Goal: Task Accomplishment & Management: Complete application form

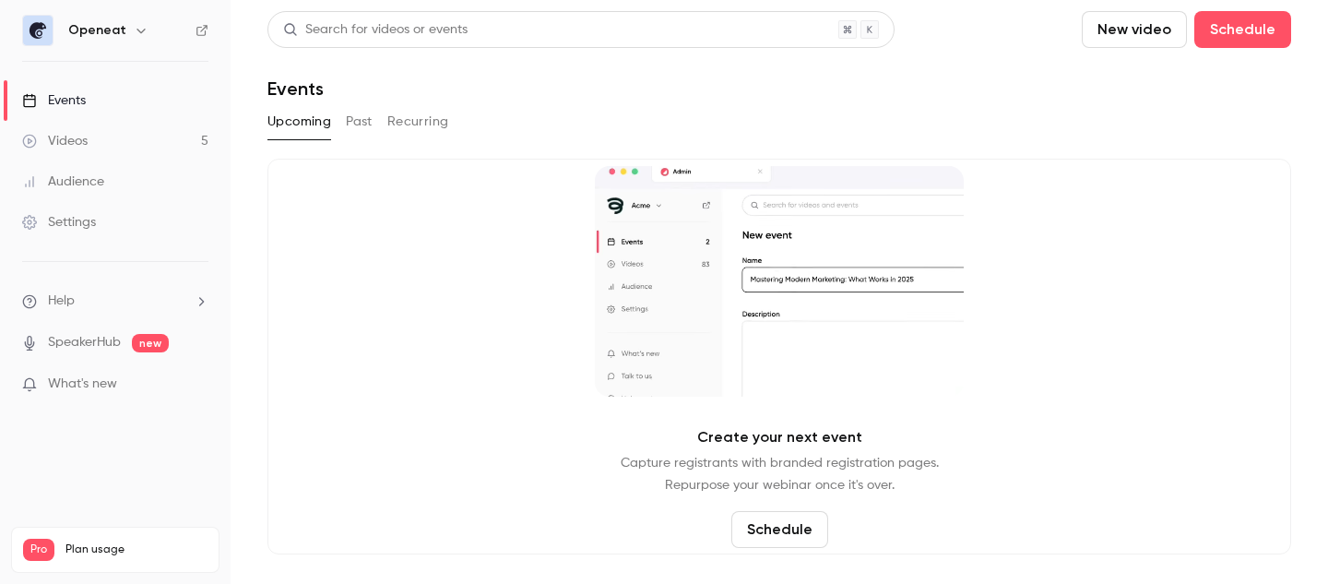
click at [78, 98] on div "Events" at bounding box center [54, 100] width 64 height 18
click at [132, 229] on link "Settings" at bounding box center [115, 222] width 231 height 41
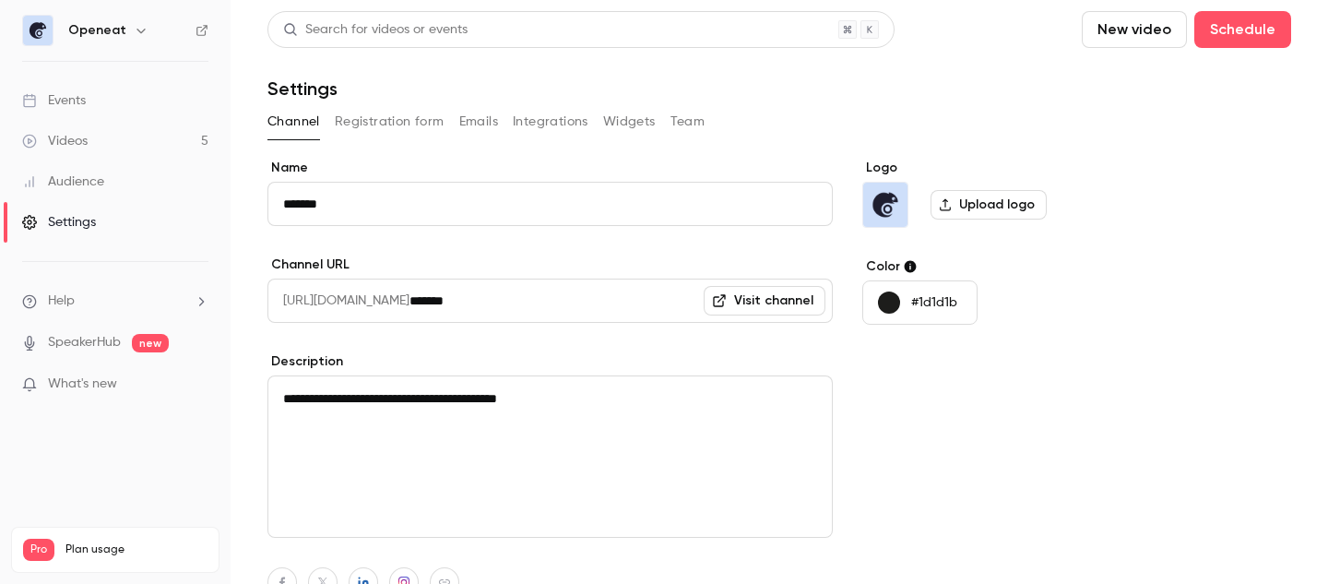
click at [77, 148] on div "Videos" at bounding box center [54, 141] width 65 height 18
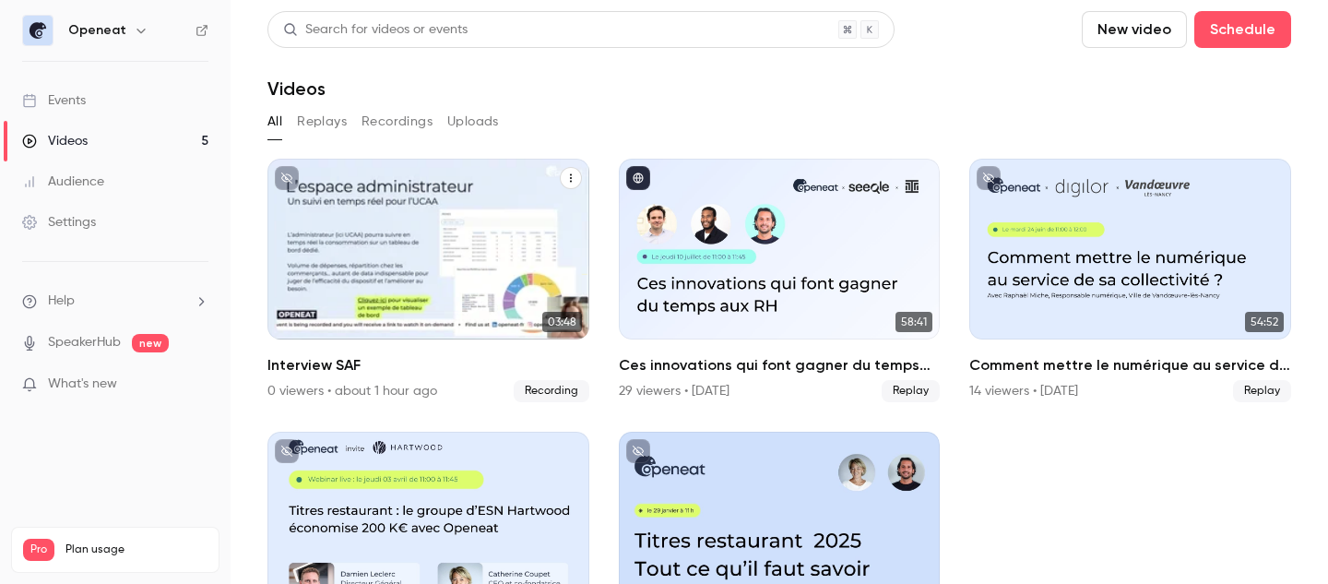
click at [483, 272] on div "Openeat [DATE] Interview SAF" at bounding box center [428, 249] width 322 height 181
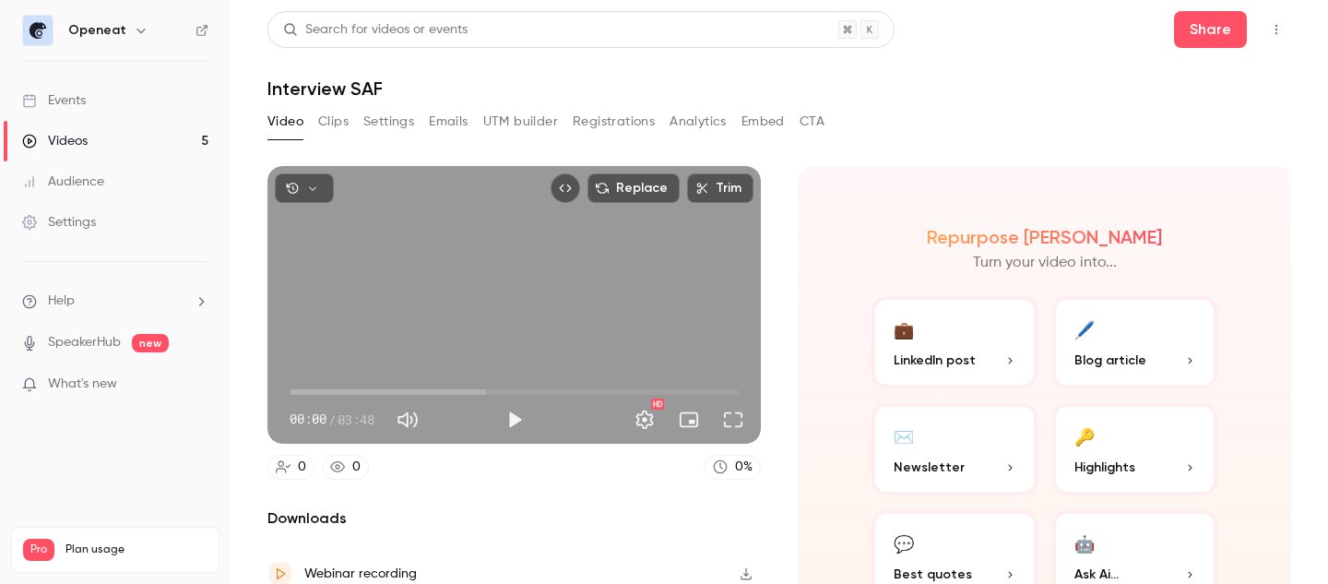
scroll to position [79, 0]
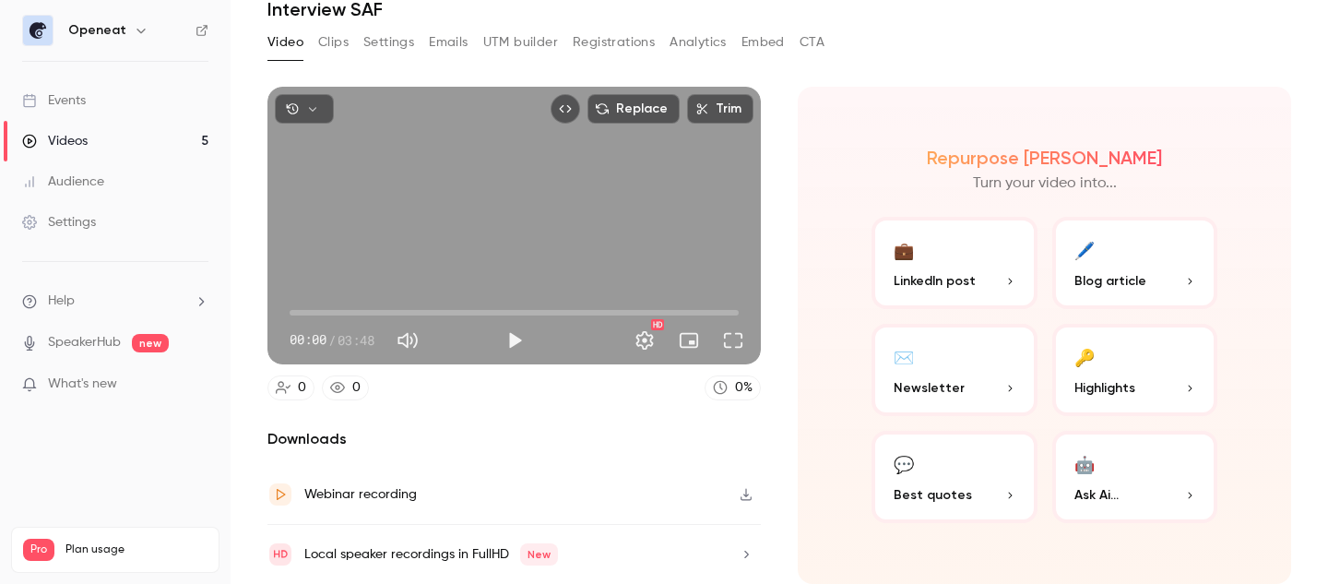
click at [88, 343] on link "SpeakerHub" at bounding box center [84, 342] width 73 height 19
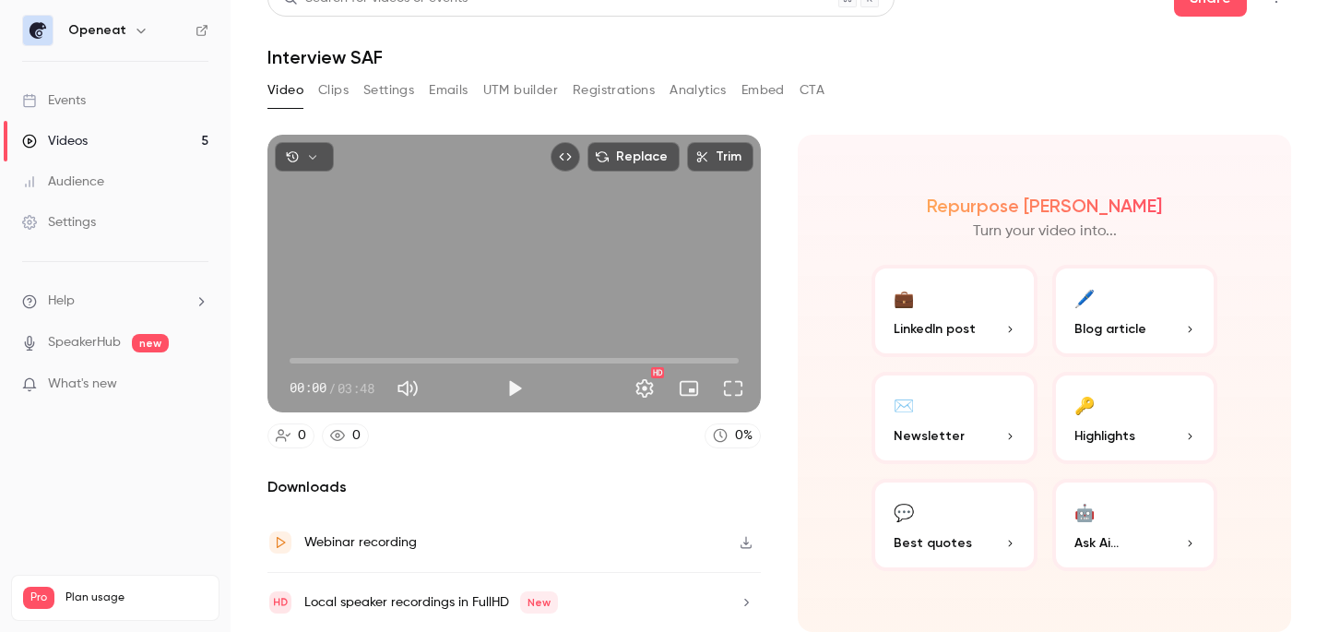
scroll to position [0, 0]
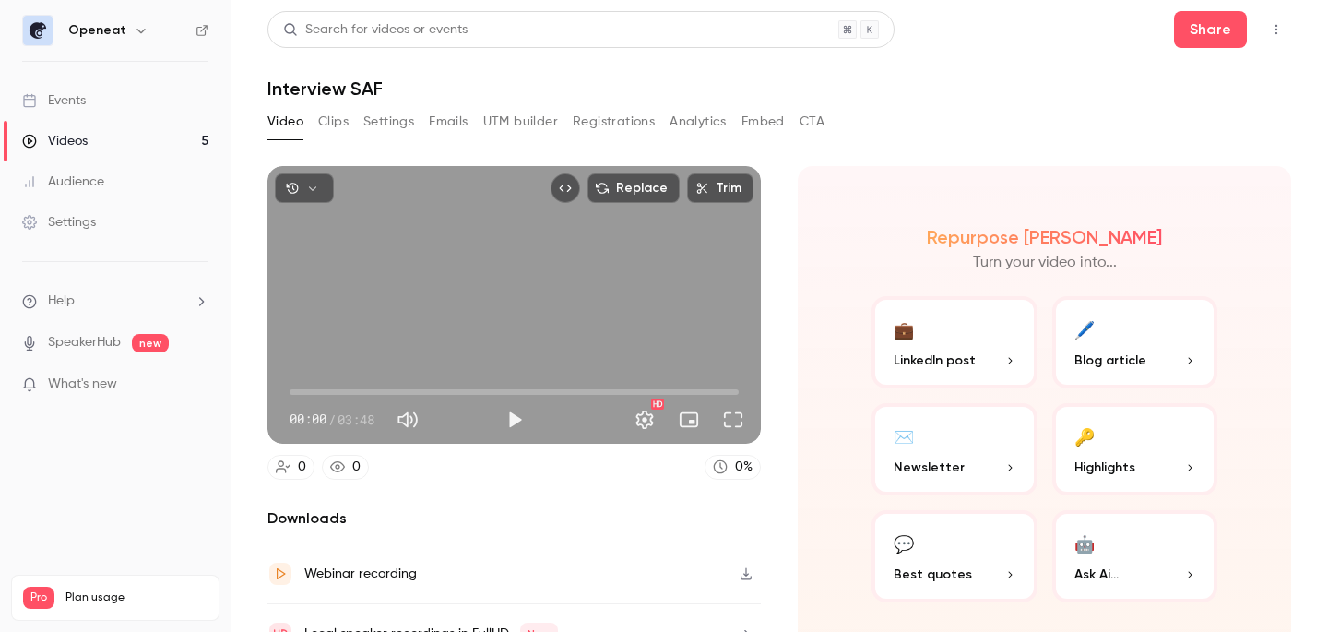
click at [325, 123] on button "Clips" at bounding box center [333, 122] width 30 height 30
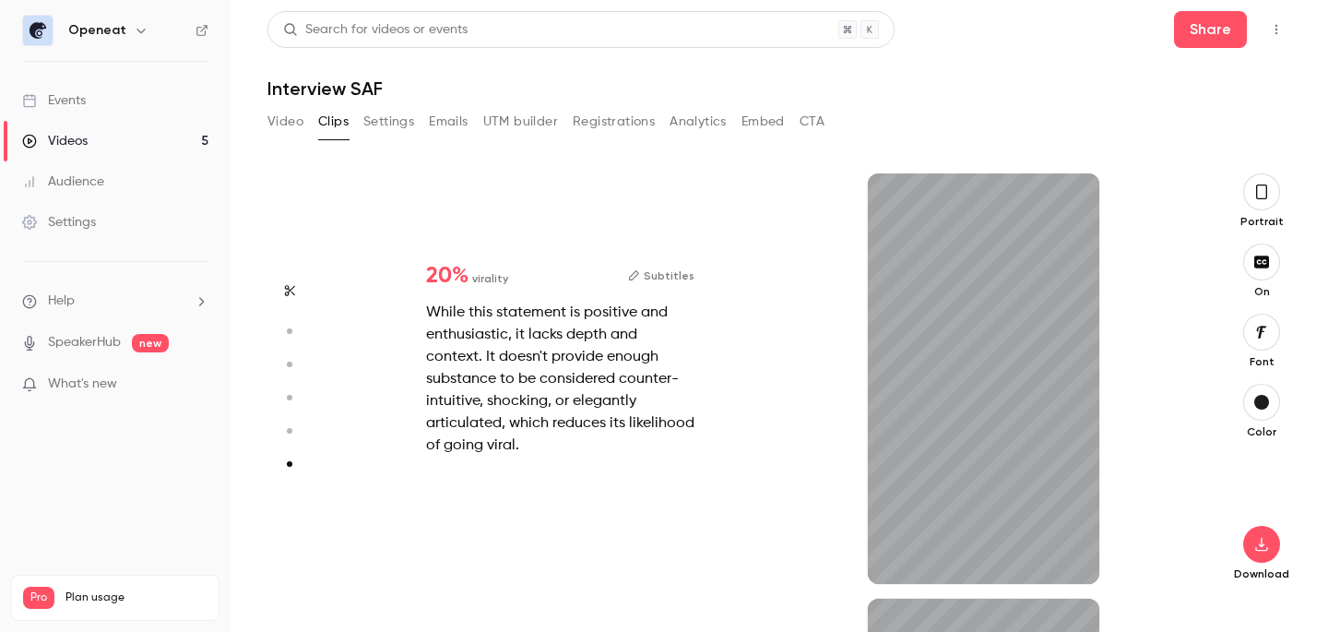
type input "*"
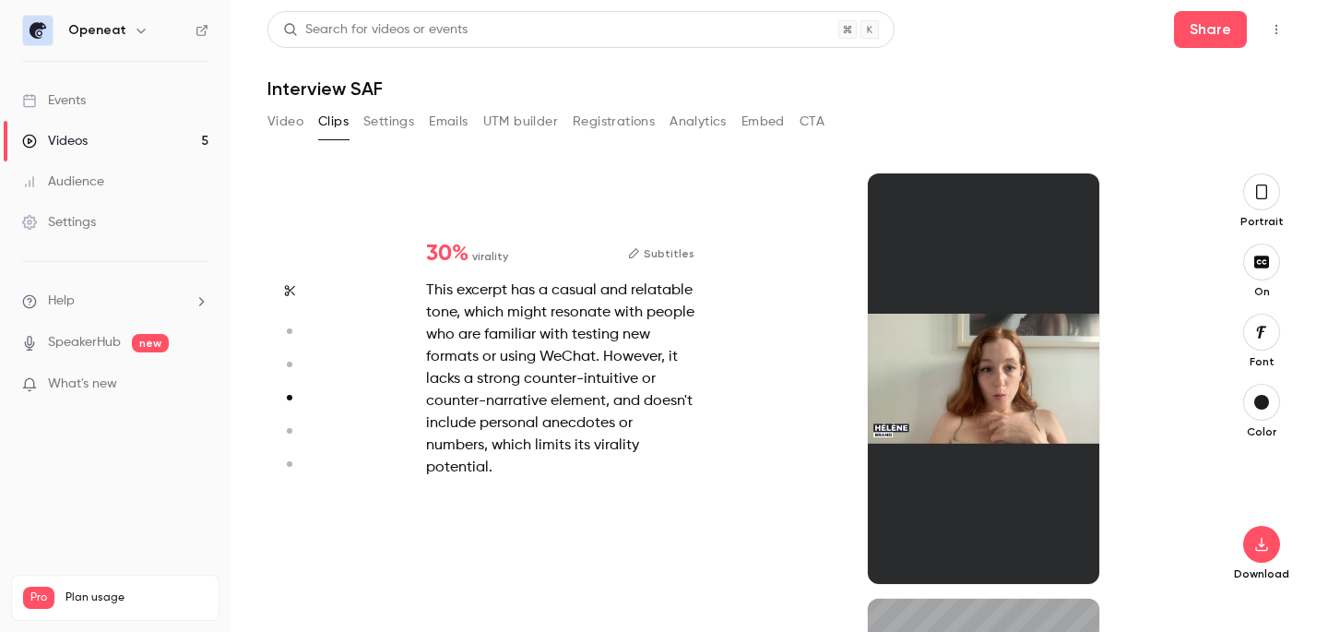
type input "*"
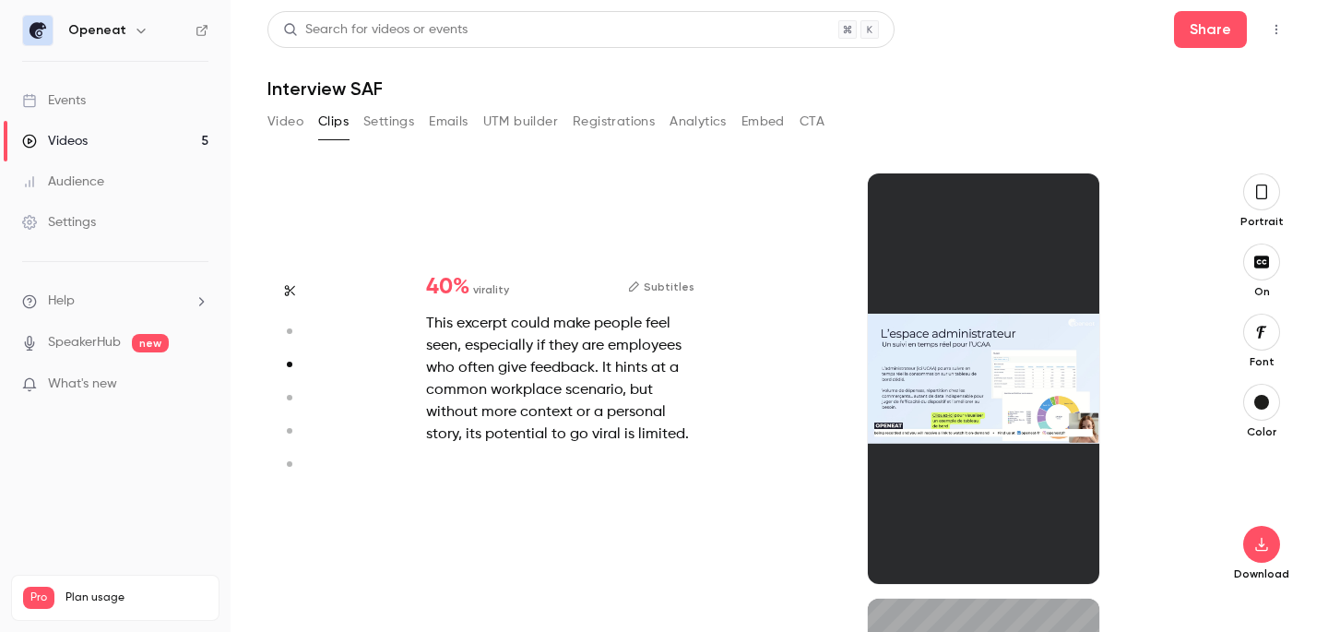
type input "*"
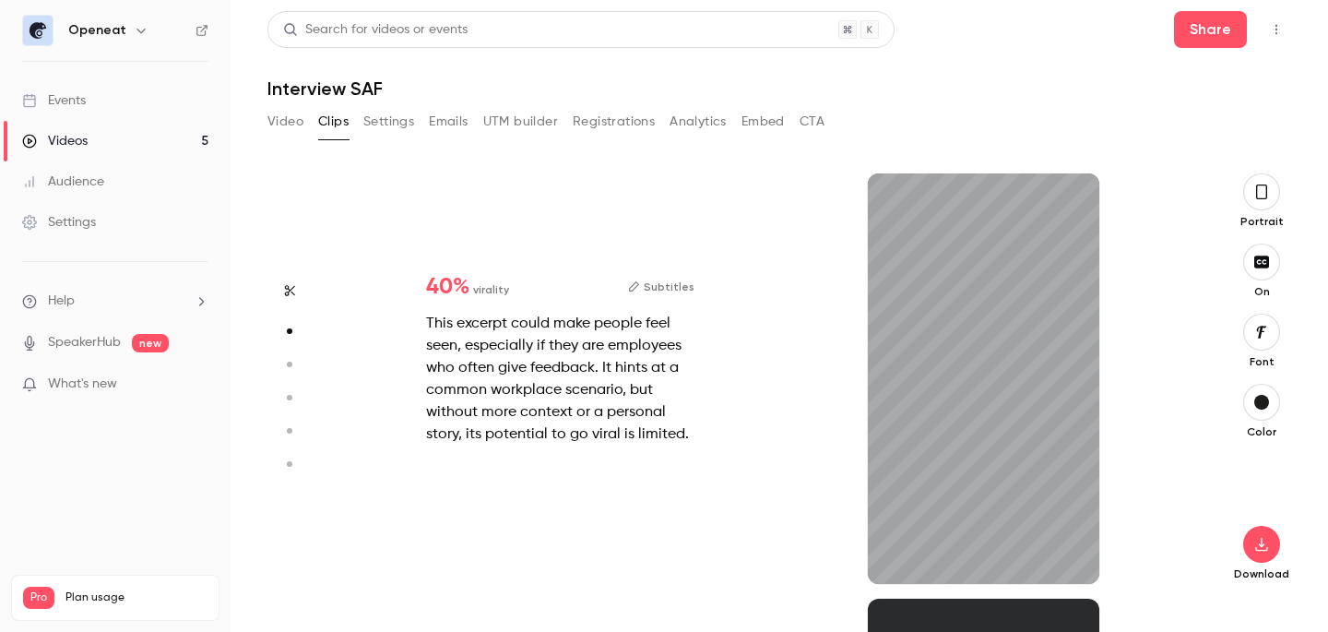
scroll to position [425, 0]
click at [1261, 336] on icon "button" at bounding box center [1261, 332] width 20 height 15
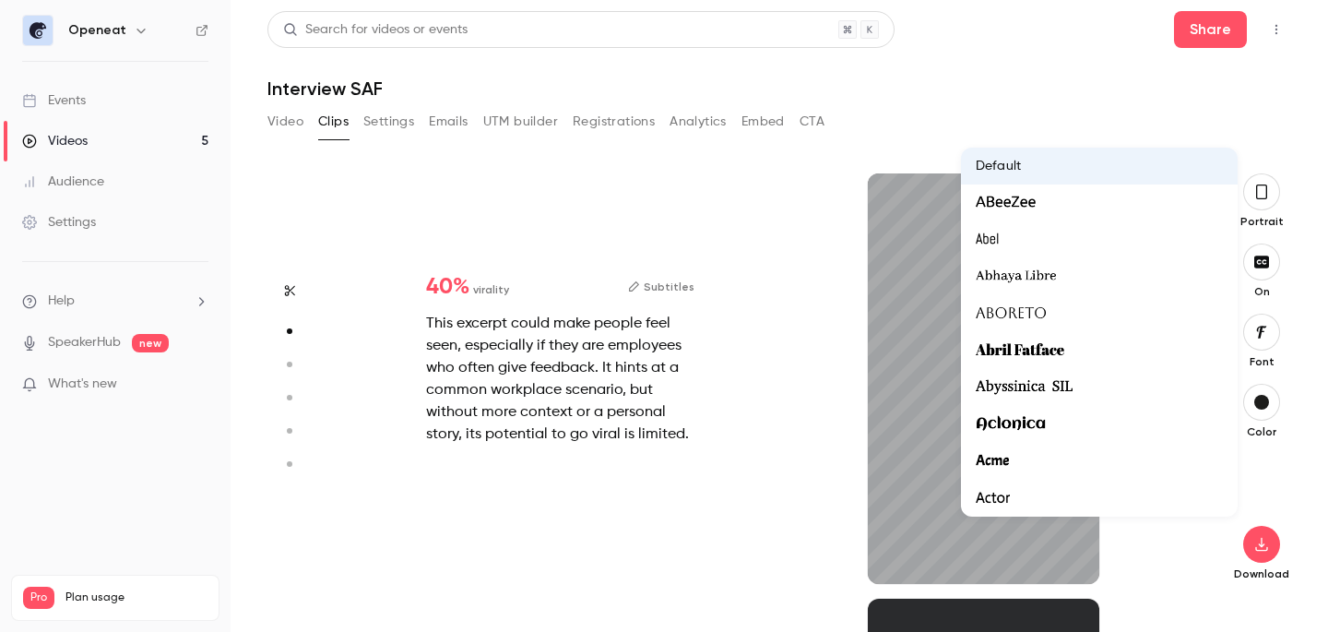
click at [1030, 434] on span "Aclonica" at bounding box center [1011, 424] width 70 height 24
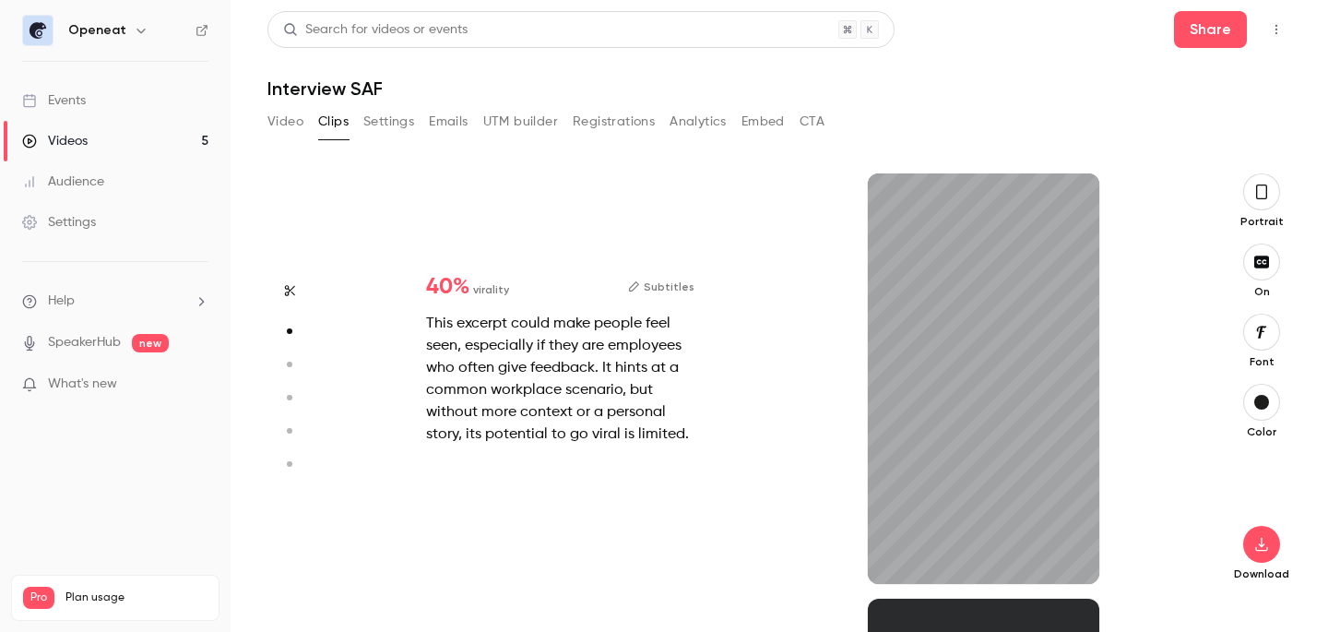
click at [1257, 331] on icon "button" at bounding box center [1261, 332] width 20 height 15
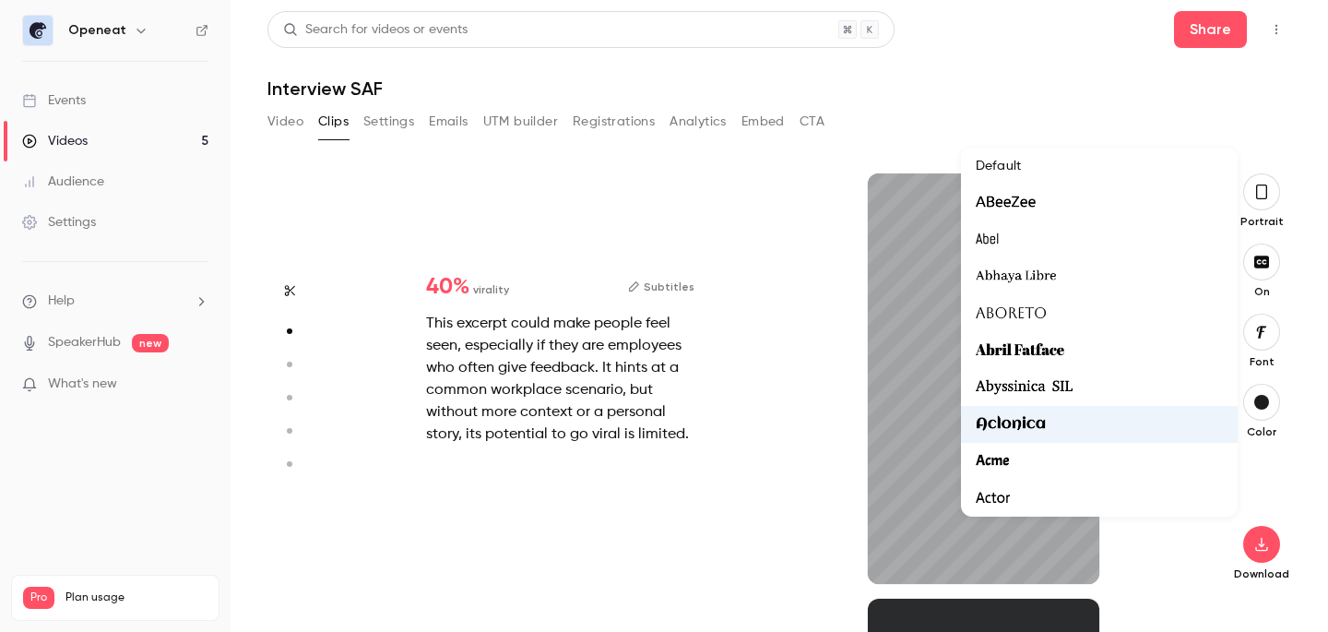
click at [840, 347] on div at bounding box center [664, 316] width 1328 height 632
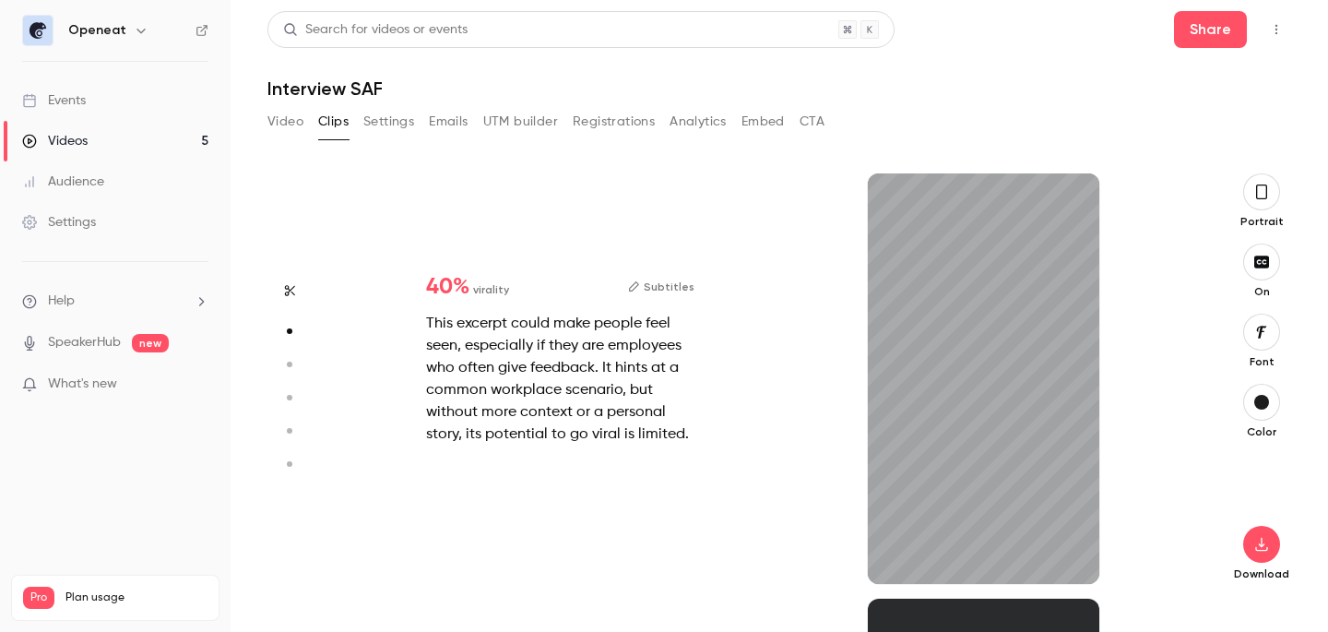
type input "*"
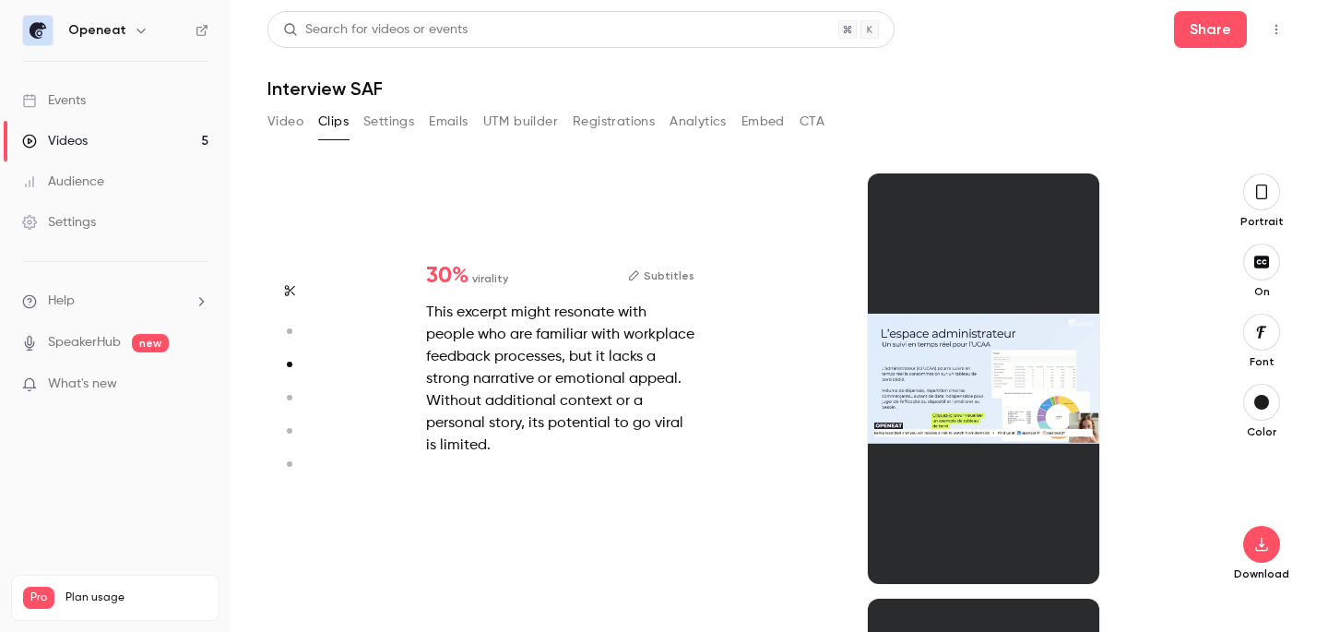
type input "*"
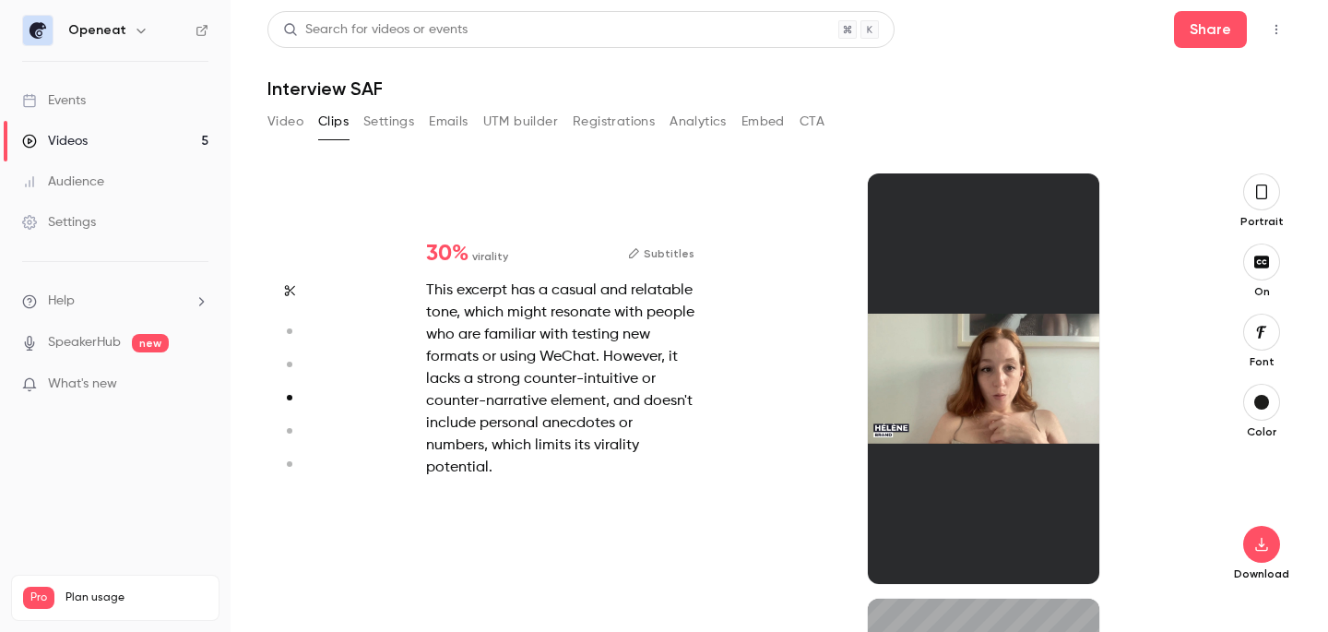
type input "*"
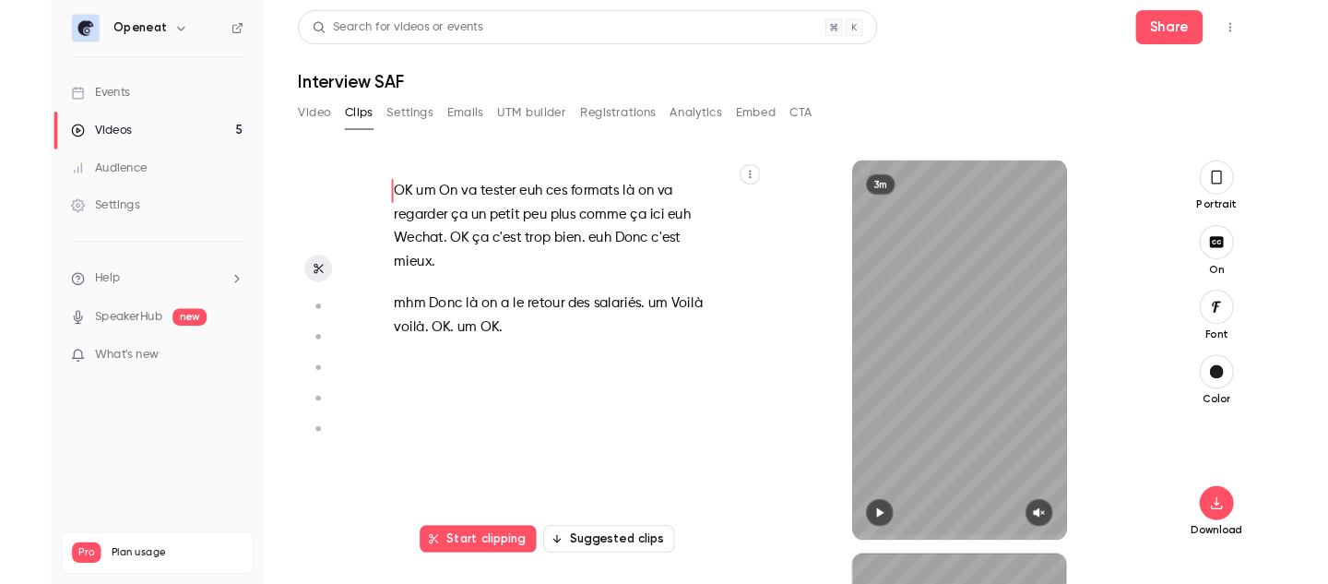
scroll to position [0, 0]
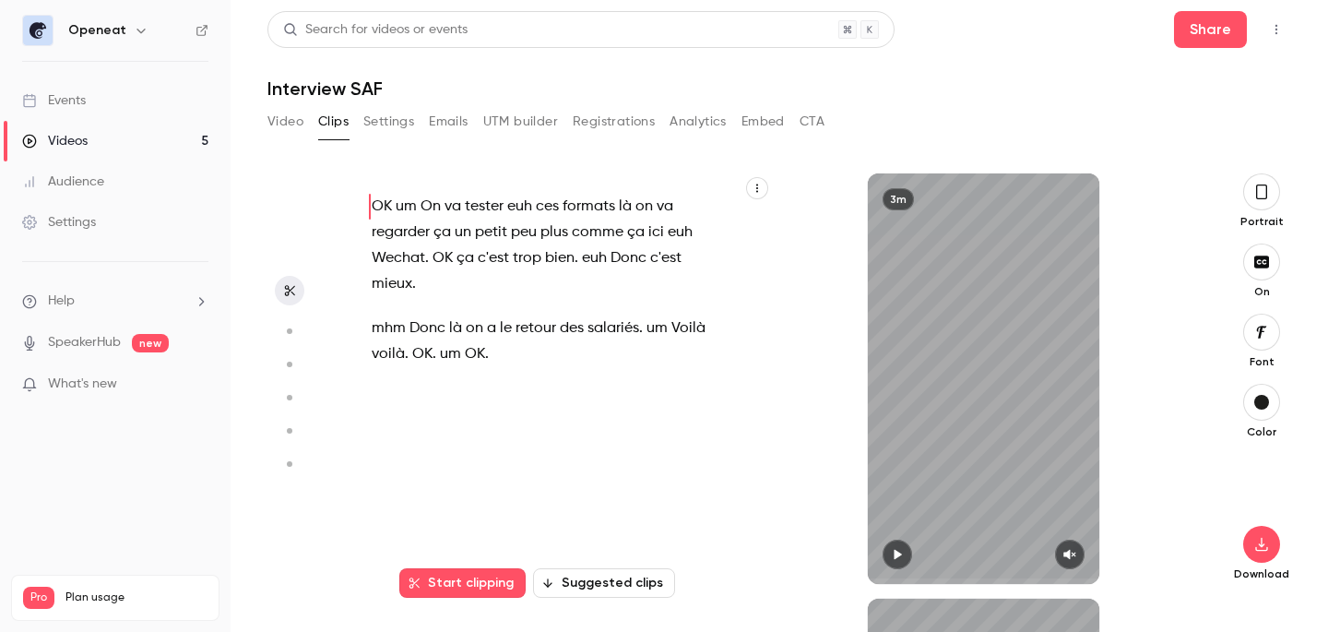
click at [81, 221] on div "Settings" at bounding box center [59, 222] width 74 height 18
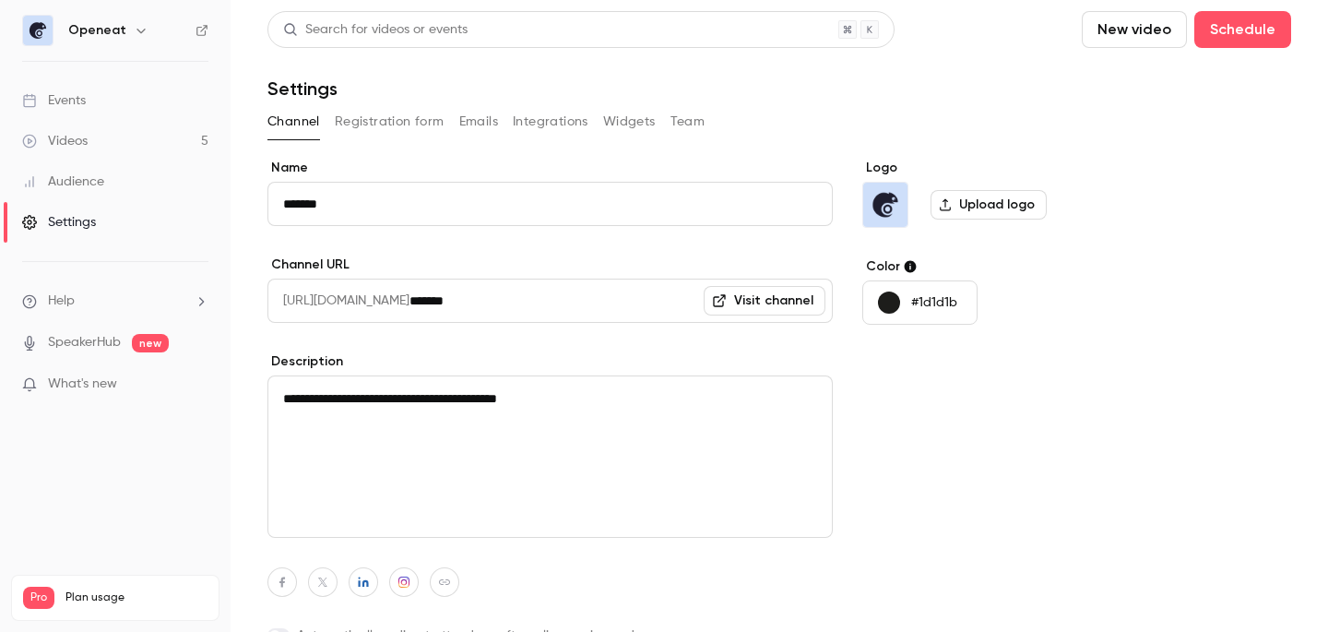
click at [79, 346] on link "SpeakerHub" at bounding box center [84, 342] width 73 height 19
click at [59, 97] on div "Events" at bounding box center [54, 100] width 64 height 18
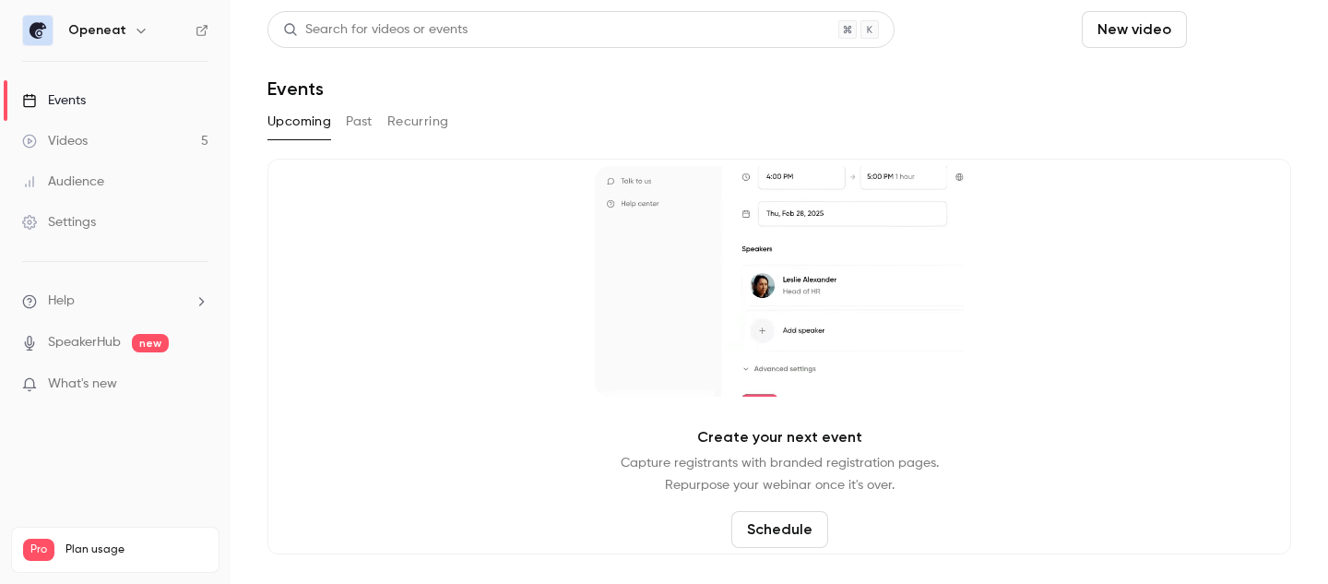
click at [1243, 36] on button "Schedule" at bounding box center [1242, 29] width 97 height 37
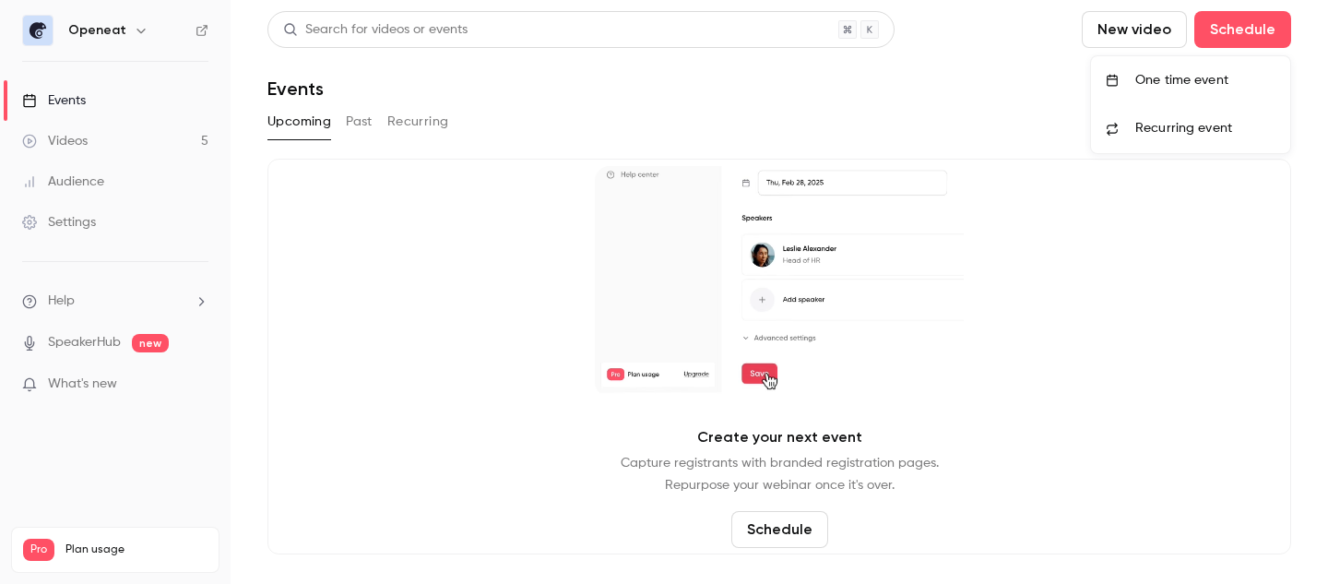
click at [1170, 77] on div "One time event" at bounding box center [1205, 80] width 140 height 18
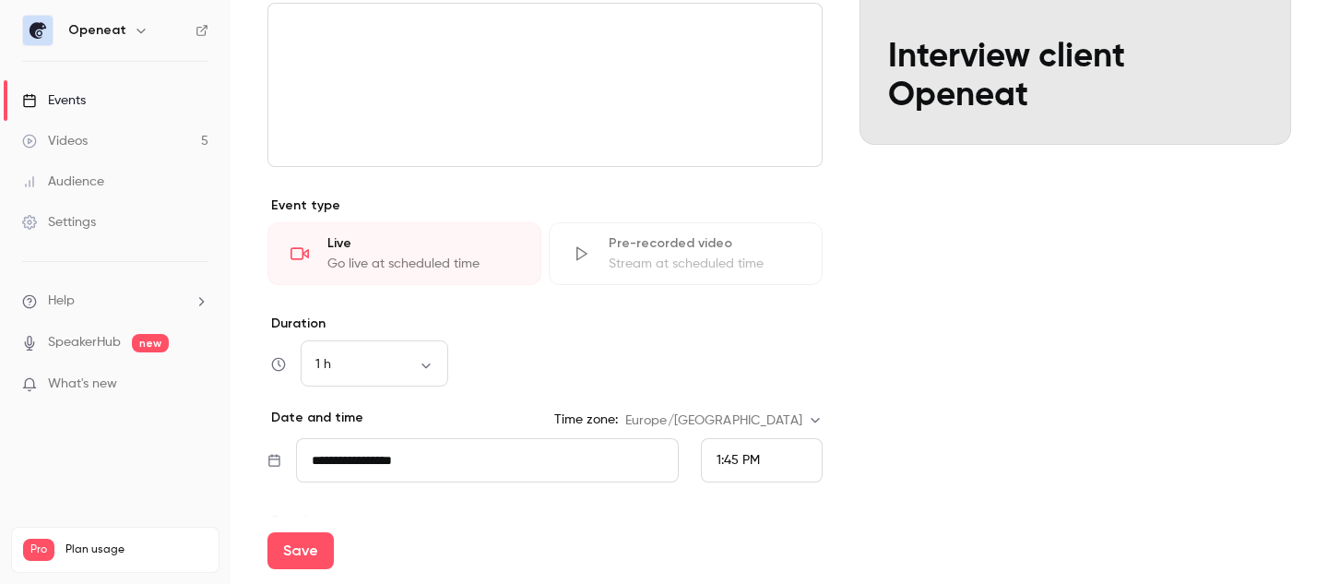
scroll to position [328, 0]
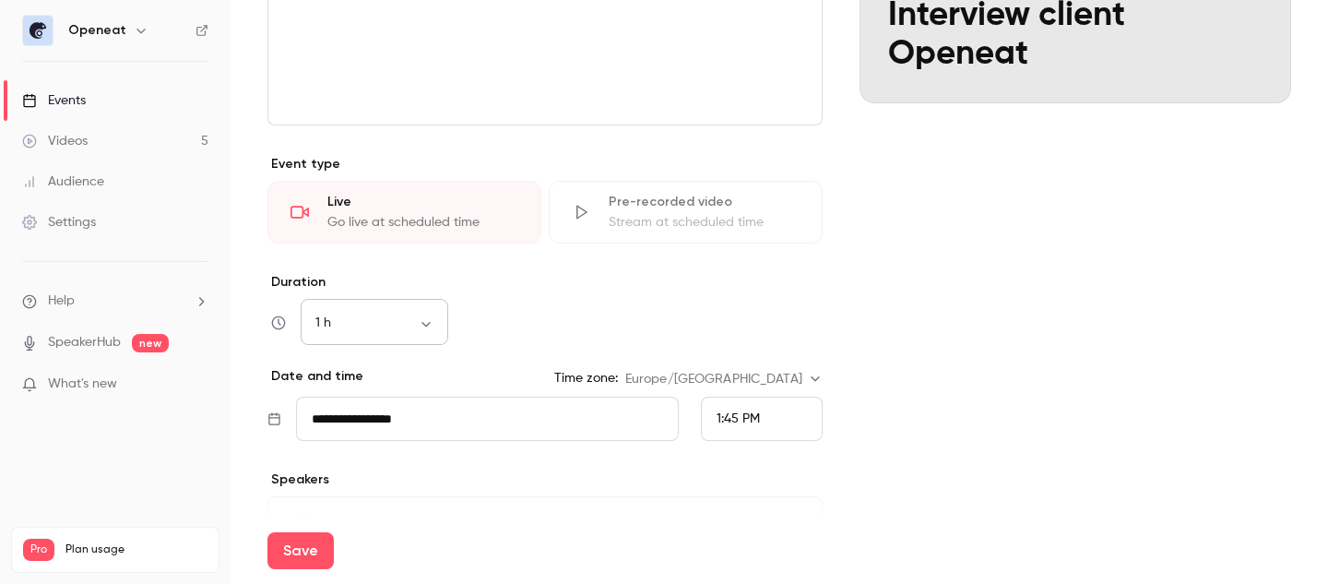
type input "**********"
click at [432, 324] on body "**********" at bounding box center [664, 292] width 1328 height 584
click at [384, 460] on li "45 min" at bounding box center [375, 468] width 148 height 48
type input "**"
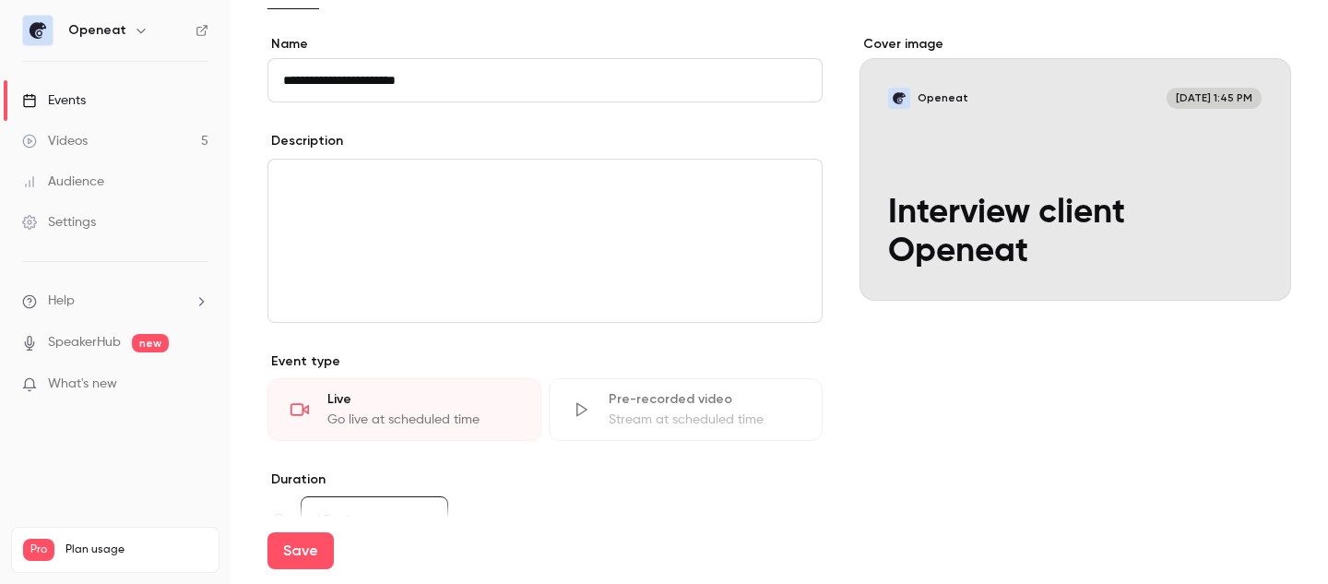
scroll to position [464, 0]
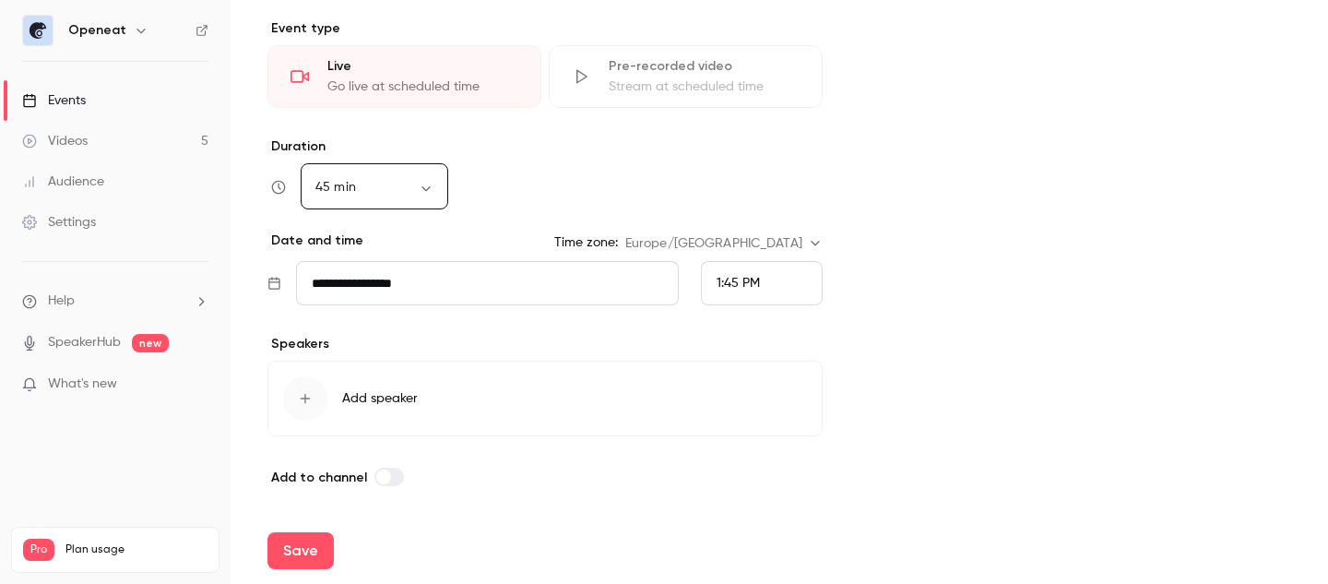
click at [439, 406] on button "Add speaker" at bounding box center [544, 399] width 555 height 76
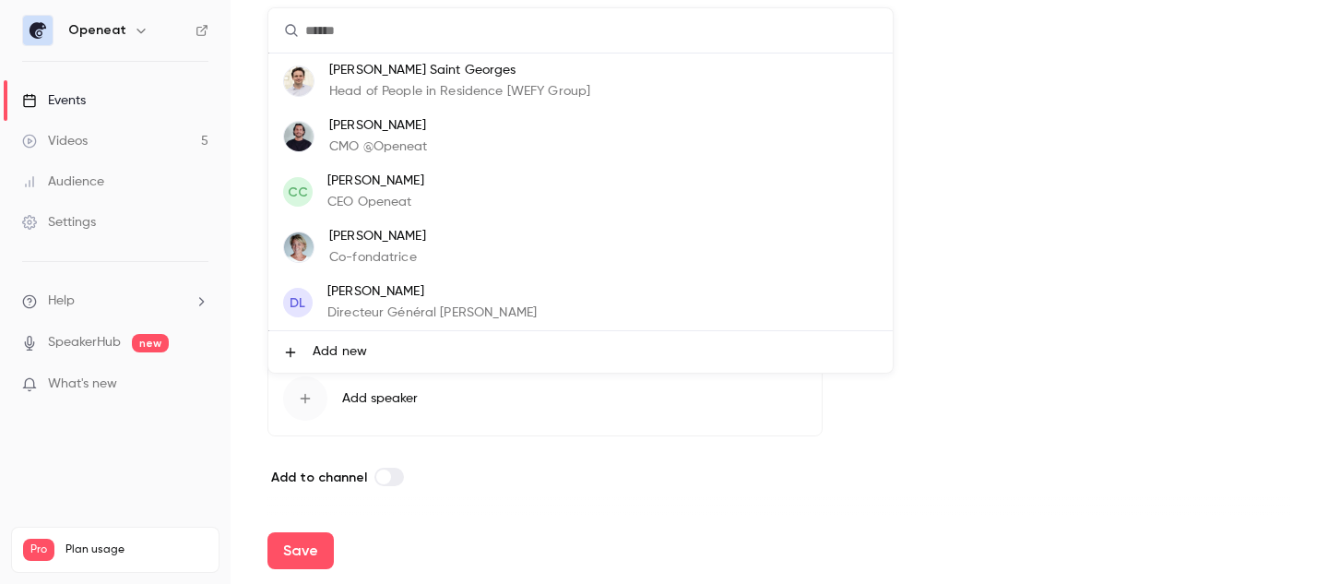
click at [904, 359] on div at bounding box center [664, 292] width 1328 height 584
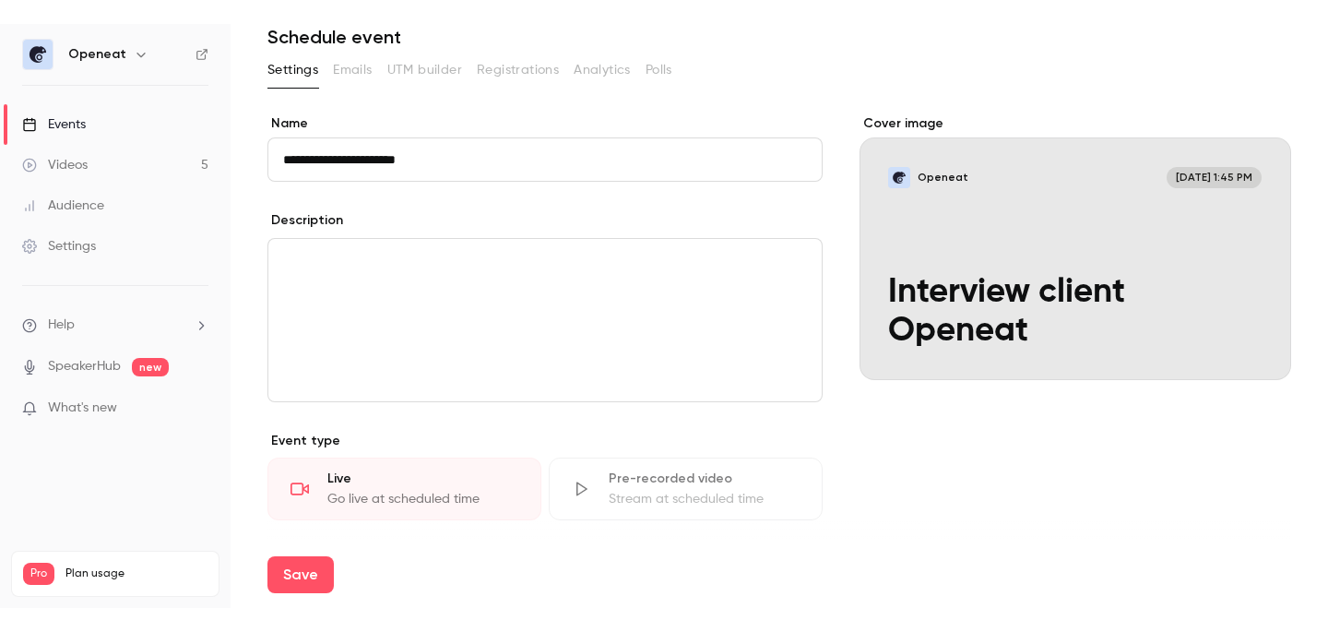
scroll to position [0, 0]
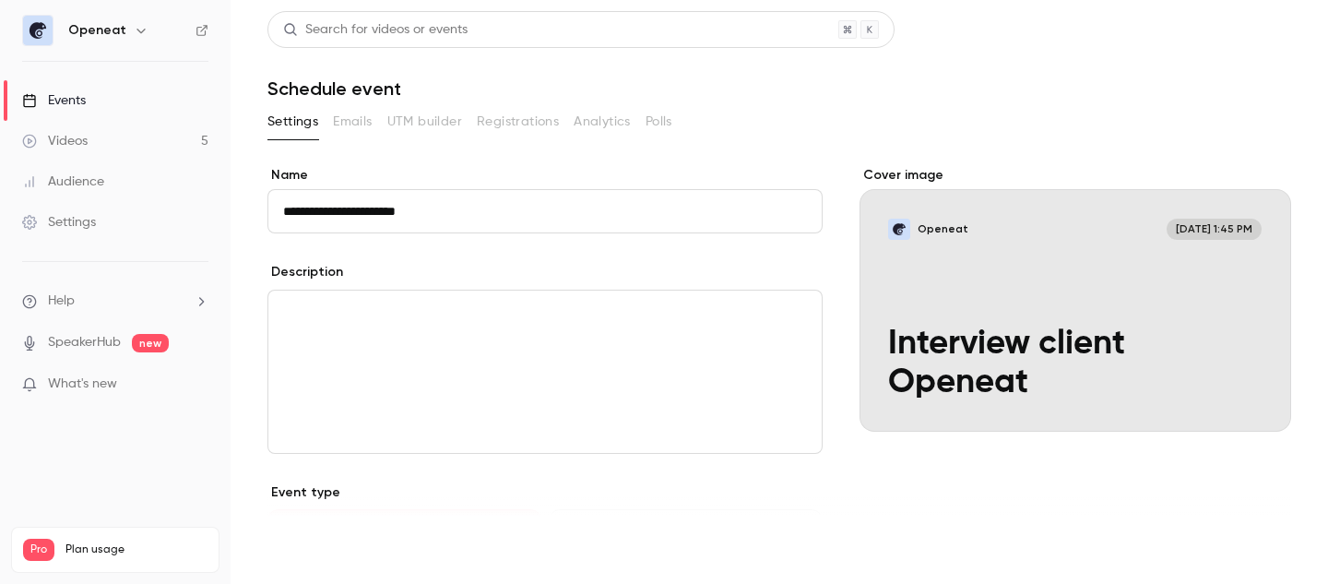
click at [298, 545] on button "Save" at bounding box center [300, 550] width 66 height 37
type input "**"
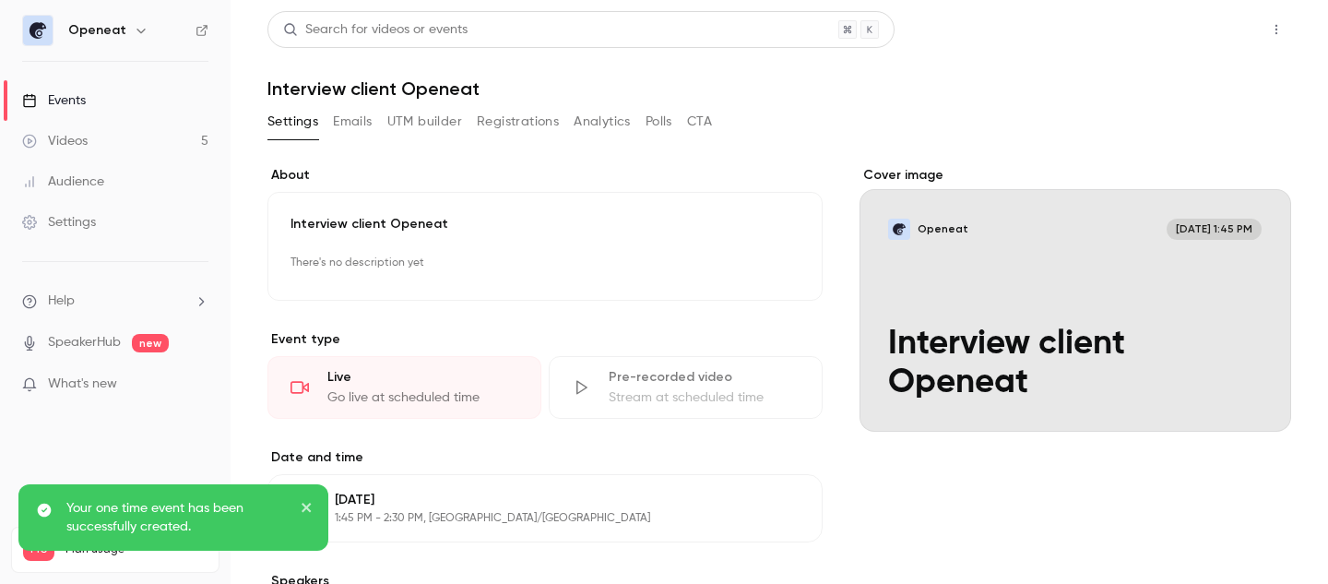
click at [1190, 44] on button "Share" at bounding box center [1210, 29] width 73 height 37
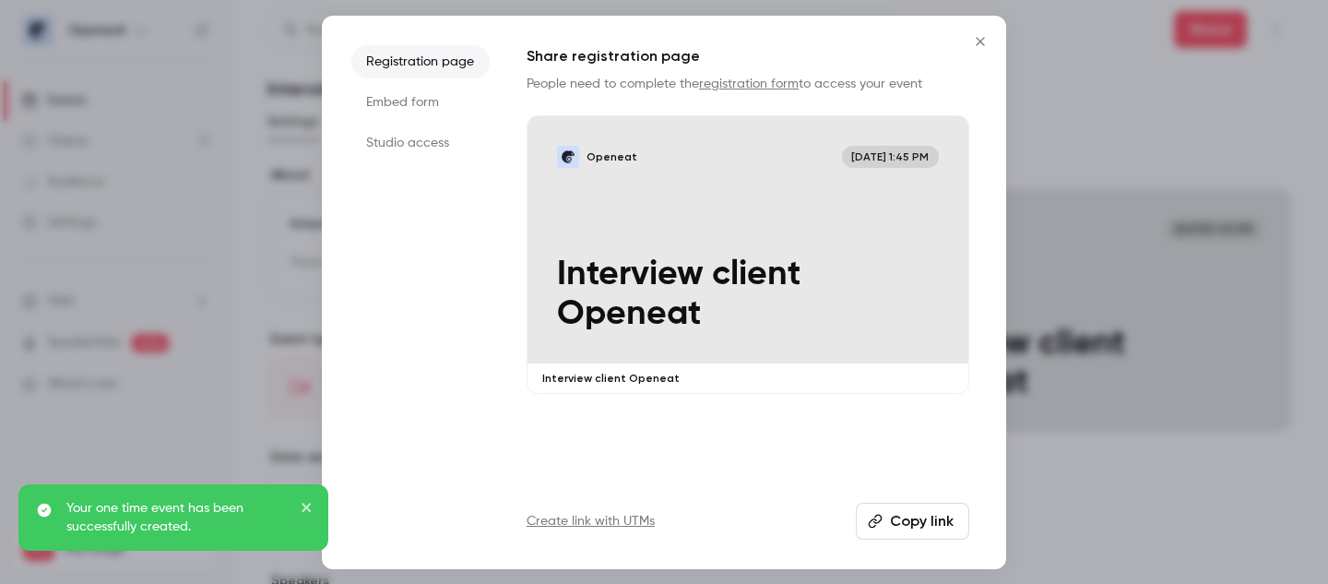
click at [420, 142] on li "Studio access" at bounding box center [420, 142] width 138 height 33
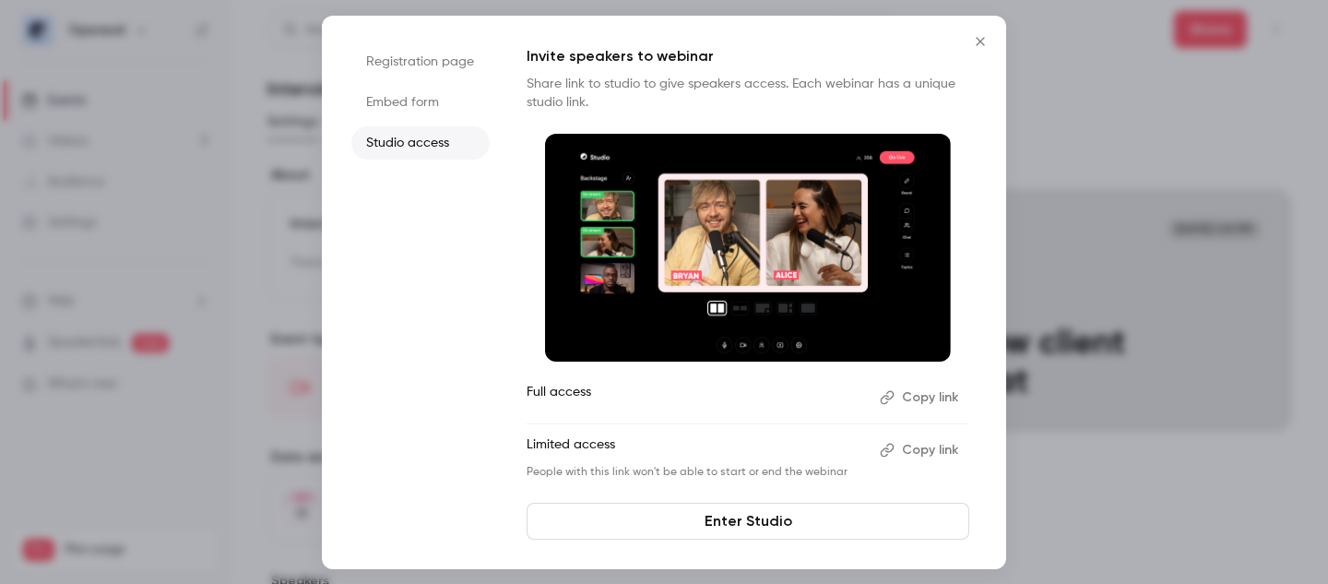
click at [928, 401] on button "Copy link" at bounding box center [920, 398] width 97 height 30
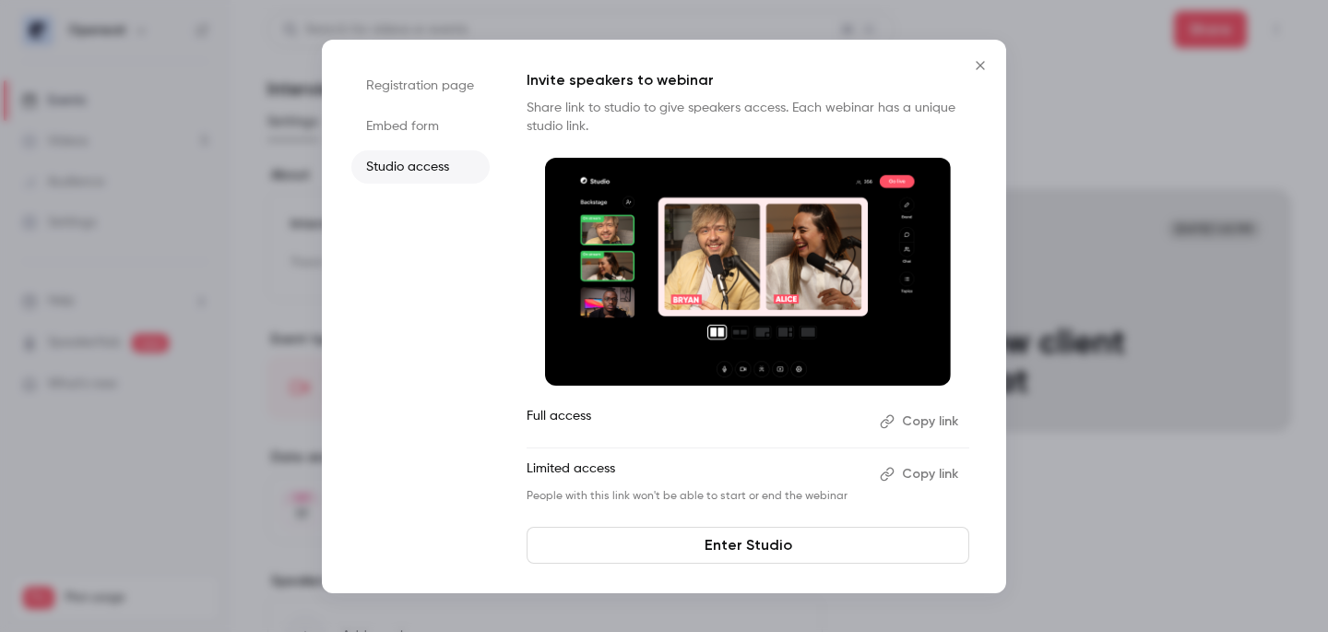
click at [984, 65] on icon "Close" at bounding box center [980, 65] width 22 height 15
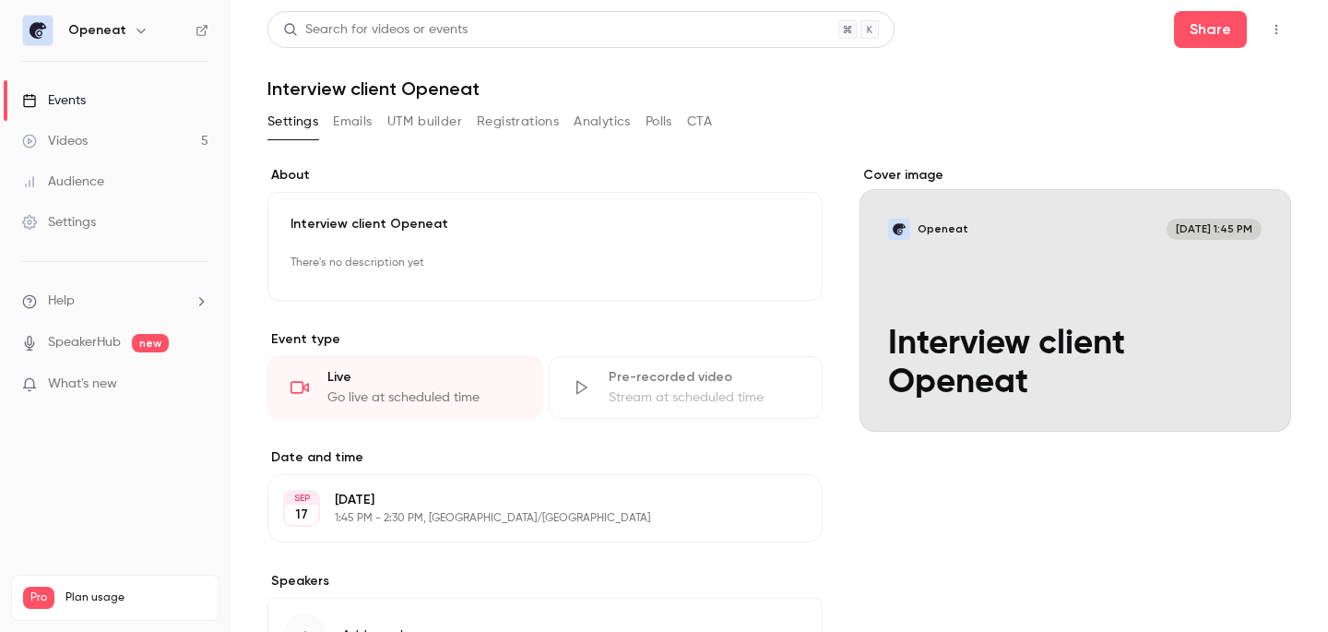
scroll to position [156, 0]
